Goal: Task Accomplishment & Management: Complete application form

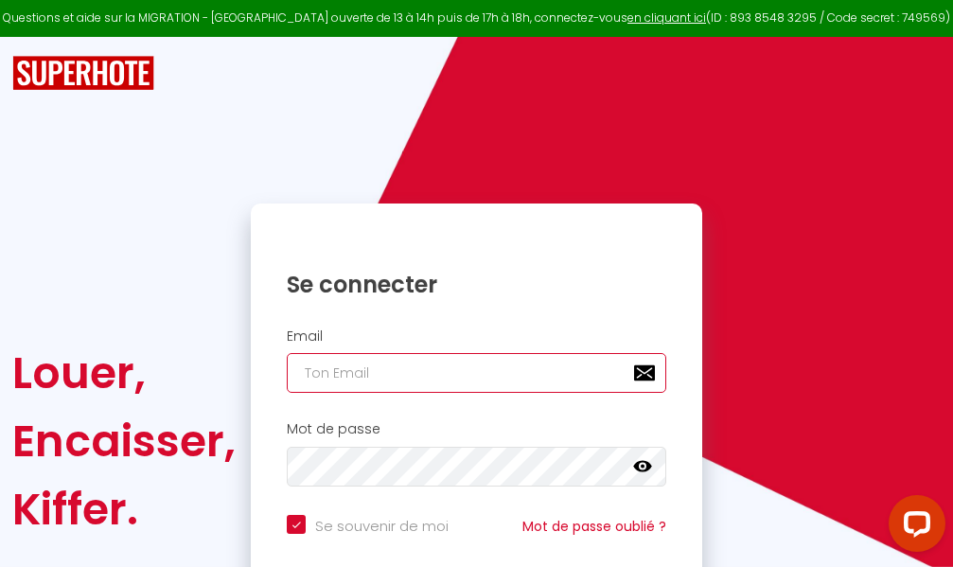
click at [445, 371] on input "email" at bounding box center [476, 373] width 379 height 40
type input "m"
checkbox input "true"
type input "ma"
checkbox input "true"
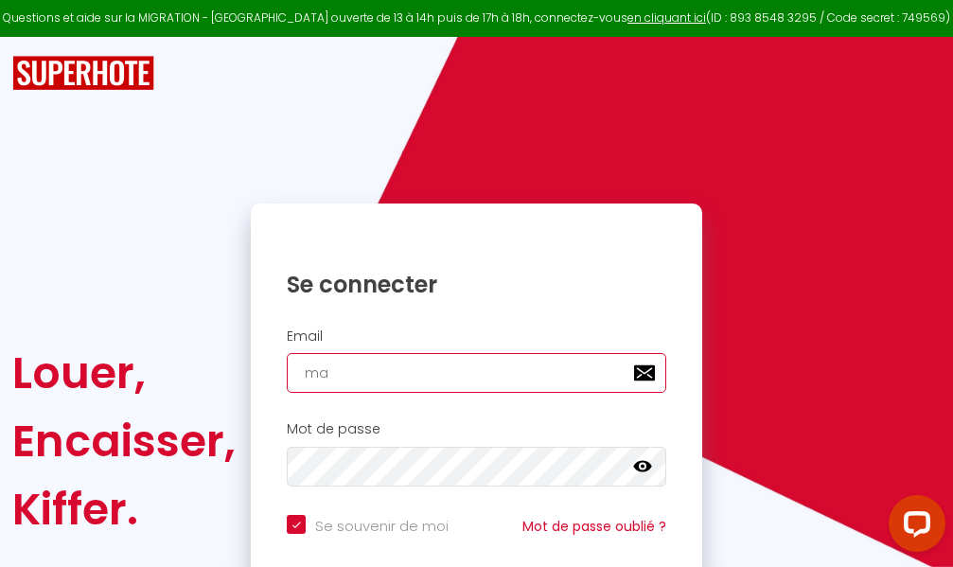
type input "mar"
checkbox input "true"
type input "marc"
checkbox input "true"
type input "marcd"
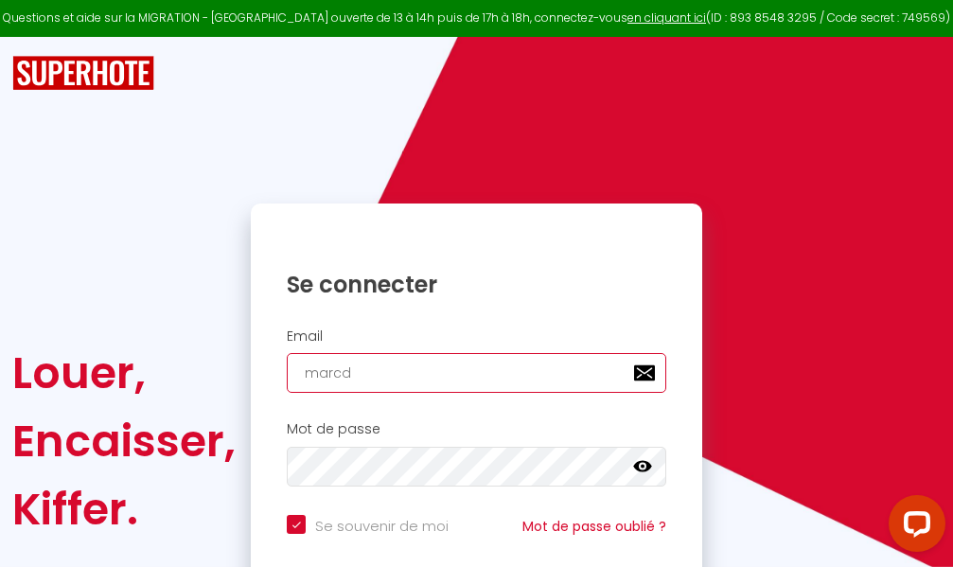
checkbox input "true"
type input "marcdp"
checkbox input "true"
type input "marcdpo"
checkbox input "true"
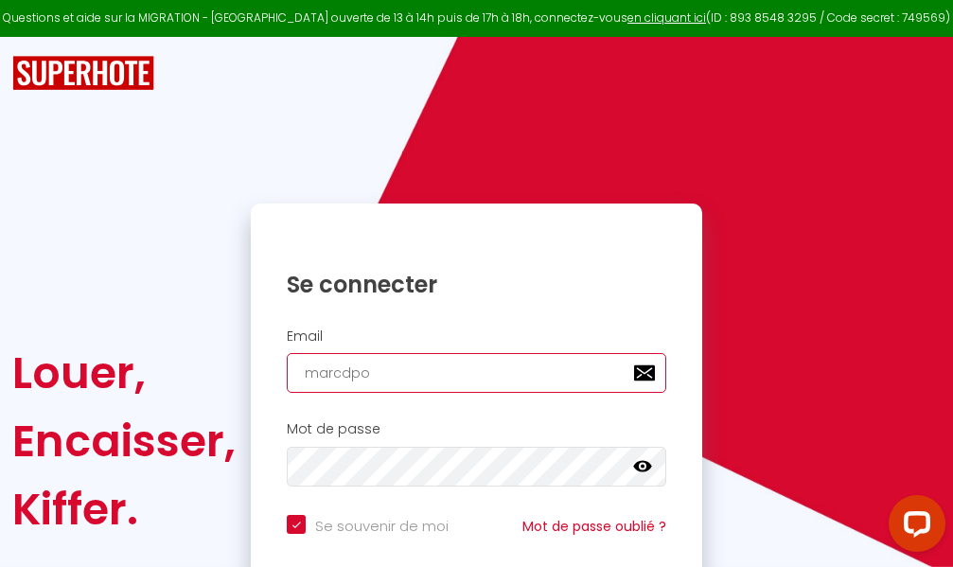
type input "marcdpoz"
checkbox input "true"
type input "marcdpoz."
checkbox input "true"
type input "marcdpoz.l"
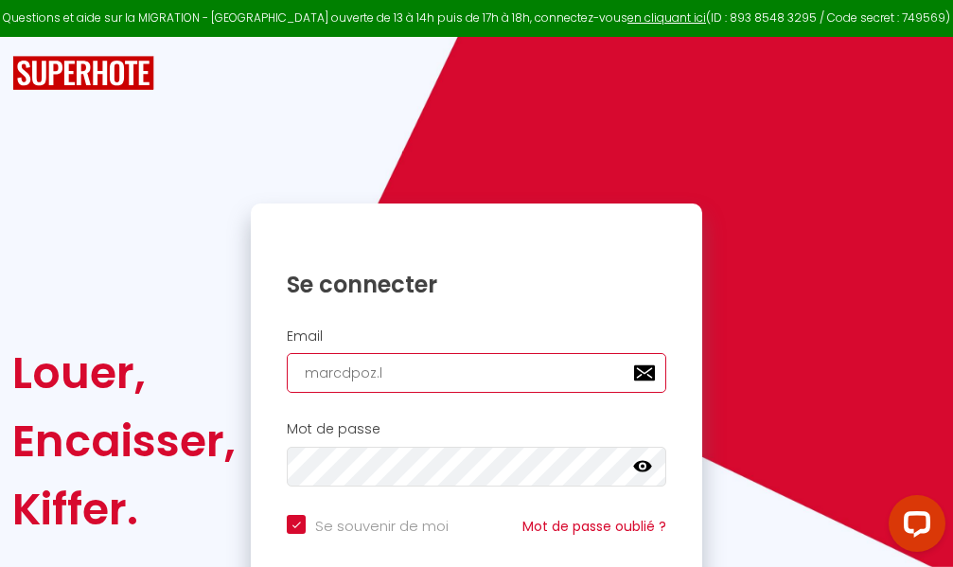
checkbox input "true"
type input "marcdpoz.lo"
checkbox input "true"
type input "marcdpoz.loc"
checkbox input "true"
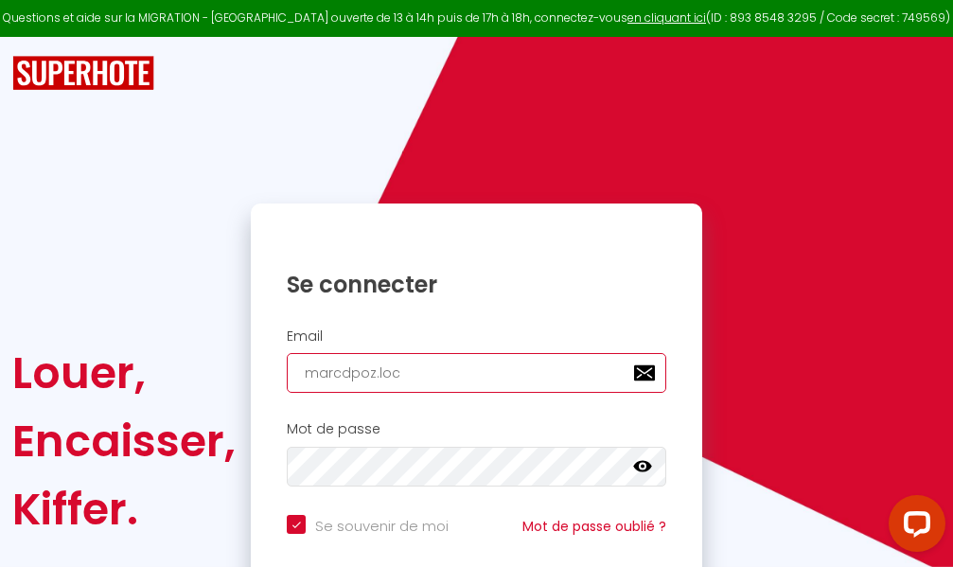
type input "marcdpoz.loca"
checkbox input "true"
type input "marcdpoz.locat"
checkbox input "true"
type input "marcdpoz.locati"
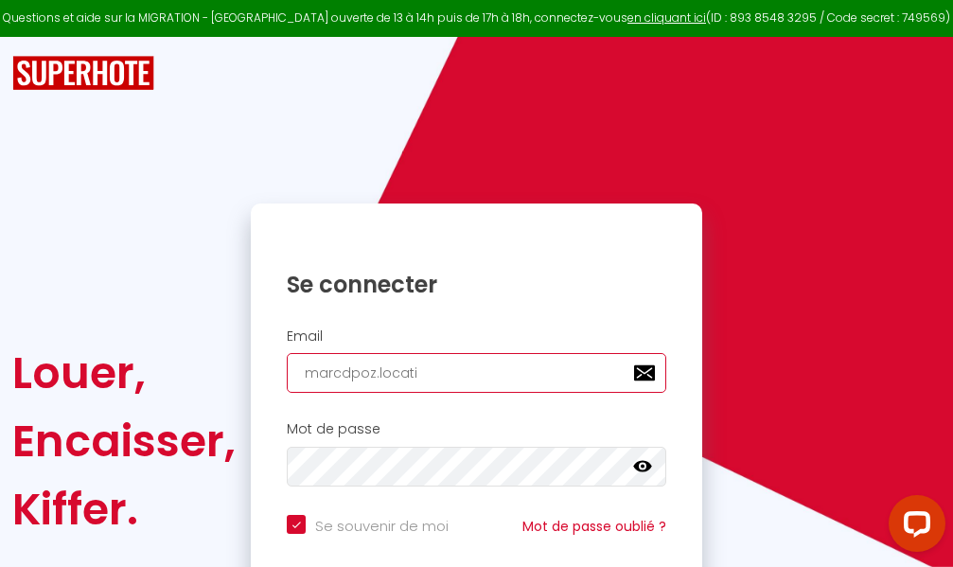
checkbox input "true"
type input "marcdpoz.locatio"
checkbox input "true"
type input "marcdpoz.location"
checkbox input "true"
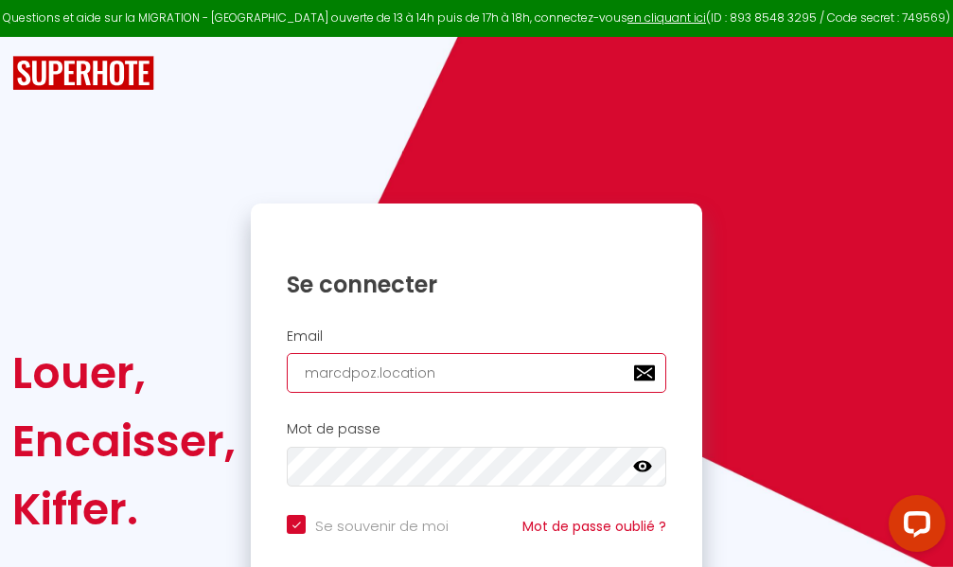
type input "marcdpoz.location@"
checkbox input "true"
type input "marcdpoz.location@g"
checkbox input "true"
type input "marcdpoz.location@gm"
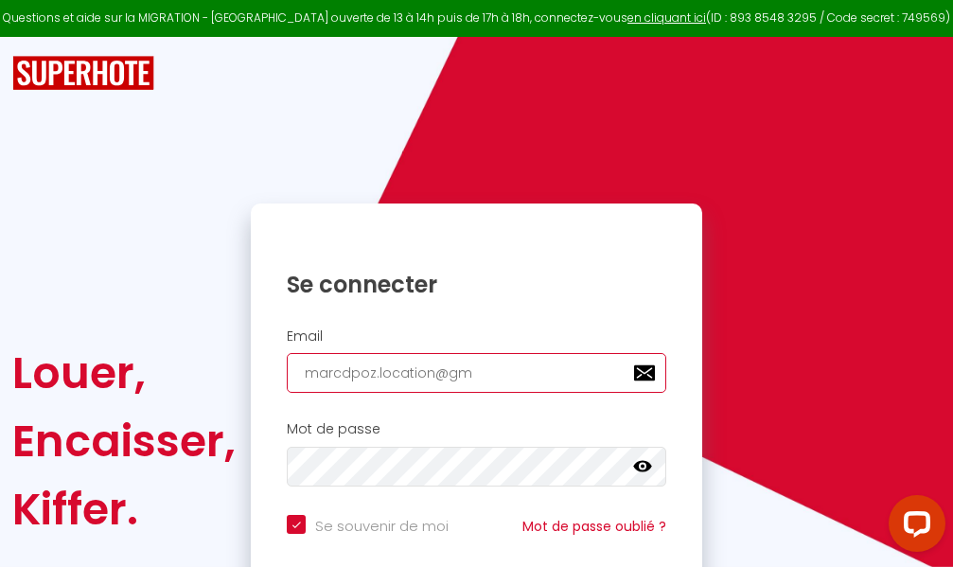
checkbox input "true"
type input "marcdpoz.location@gma"
checkbox input "true"
type input "marcdpoz.location@gmai"
checkbox input "true"
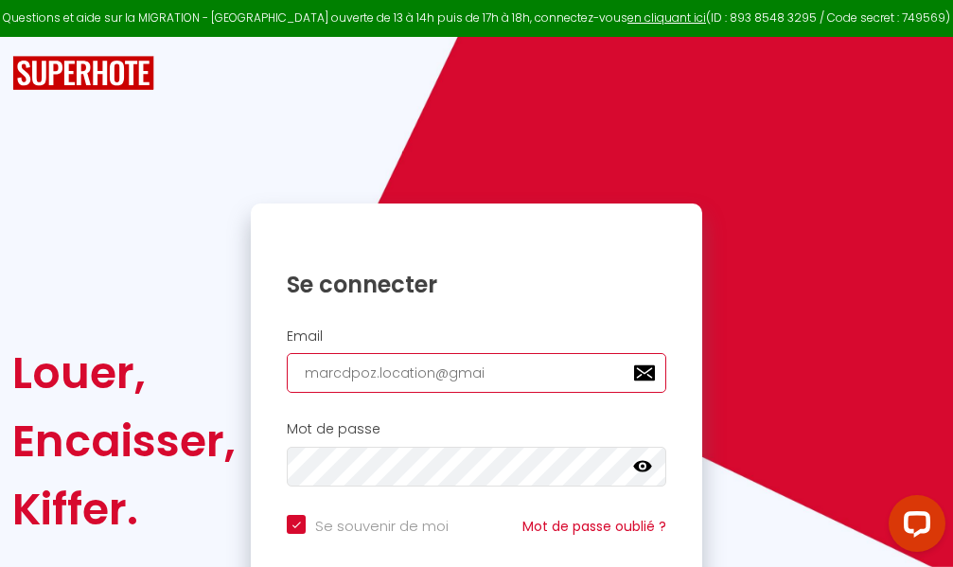
type input "[EMAIL_ADDRESS]"
checkbox input "true"
type input "[EMAIL_ADDRESS]."
checkbox input "true"
type input "marcdpoz.location@gmail.c"
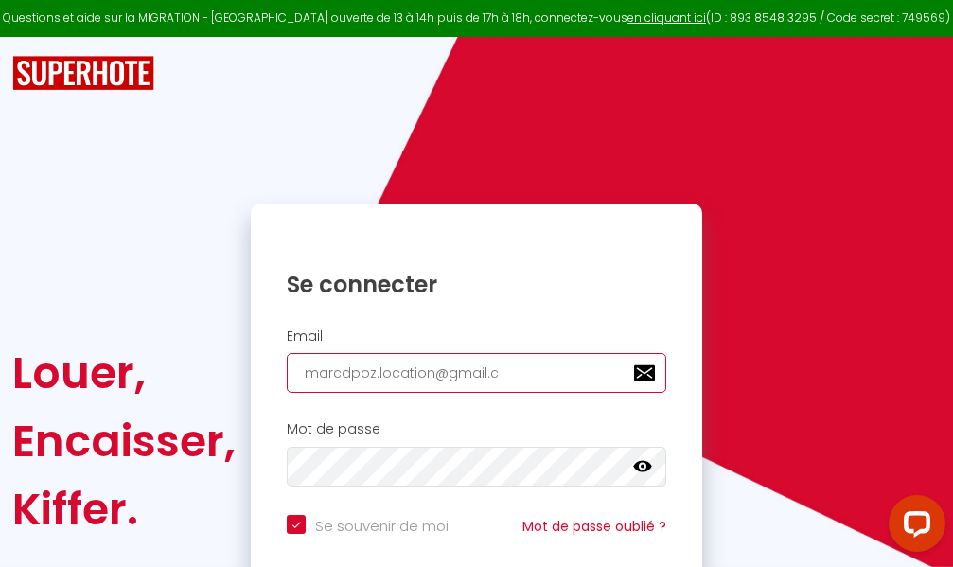
checkbox input "true"
type input "[EMAIL_ADDRESS][DOMAIN_NAME]"
checkbox input "true"
type input "[EMAIL_ADDRESS][DOMAIN_NAME]"
checkbox input "true"
